Goal: Register for event/course

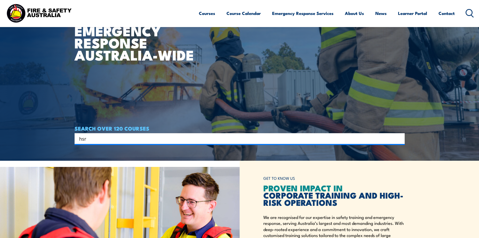
type input "hsr"
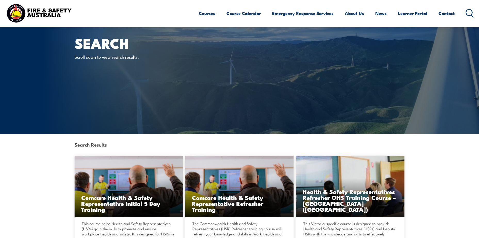
scroll to position [26, 0]
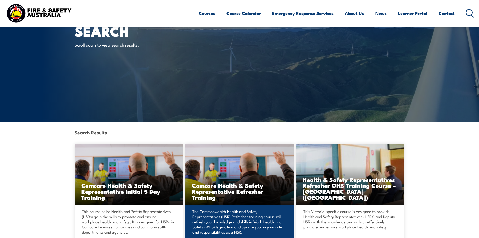
click at [250, 208] on div "The Commonwealth Health and Safety Representatives (HSR) Refresher training cou…" at bounding box center [239, 229] width 108 height 49
click at [245, 196] on h3 "Comcare Health & Safety Representative Refresher Training" at bounding box center [239, 192] width 95 height 18
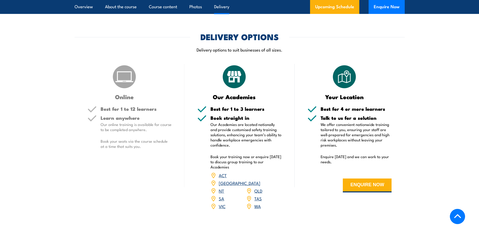
scroll to position [670, 0]
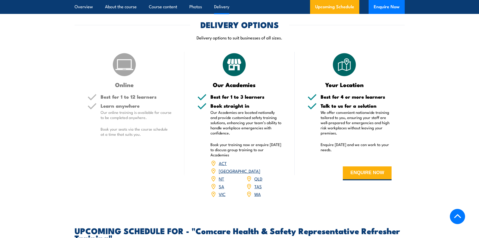
click at [223, 189] on link "SA" at bounding box center [221, 186] width 5 height 6
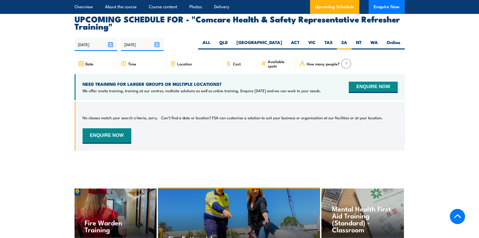
scroll to position [850, 0]
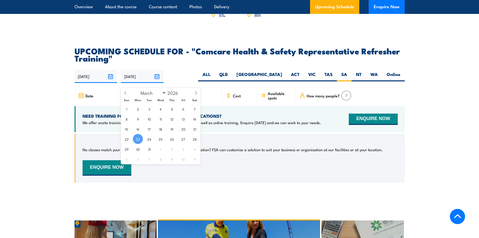
click at [159, 80] on input "23/03/2026" at bounding box center [142, 76] width 43 height 13
click at [197, 94] on icon at bounding box center [196, 93] width 4 height 4
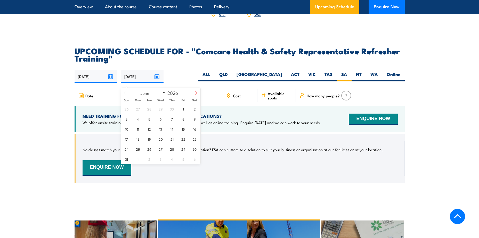
select select "6"
click at [184, 147] on span "31" at bounding box center [183, 149] width 10 height 10
type input "[DATE]"
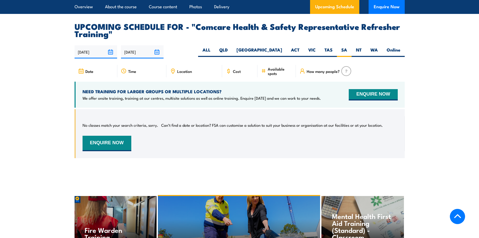
scroll to position [824, 0]
